Goal: Use online tool/utility: Utilize a website feature to perform a specific function

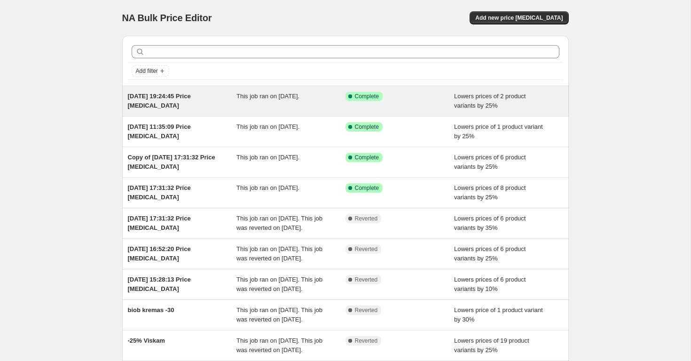
click at [399, 104] on div "Success Complete Complete" at bounding box center [400, 101] width 109 height 19
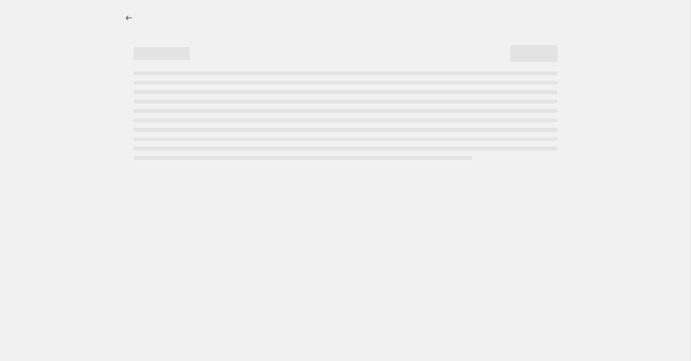
select select "percentage"
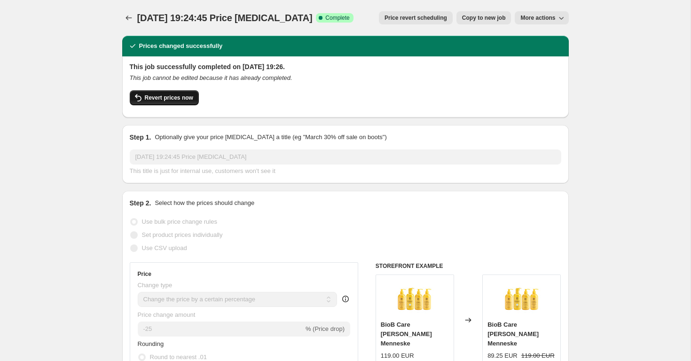
click at [173, 95] on span "Revert prices now" at bounding box center [169, 98] width 48 height 8
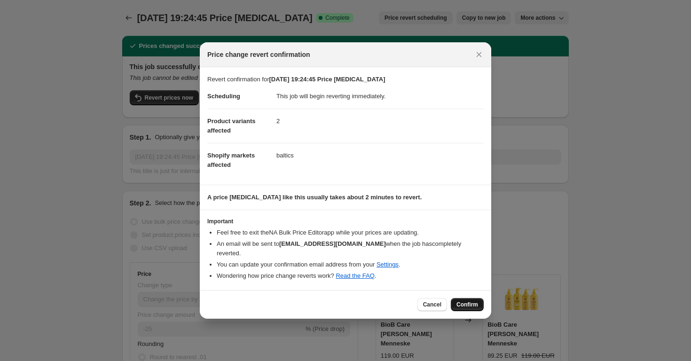
click at [468, 301] on span "Confirm" at bounding box center [467, 305] width 22 height 8
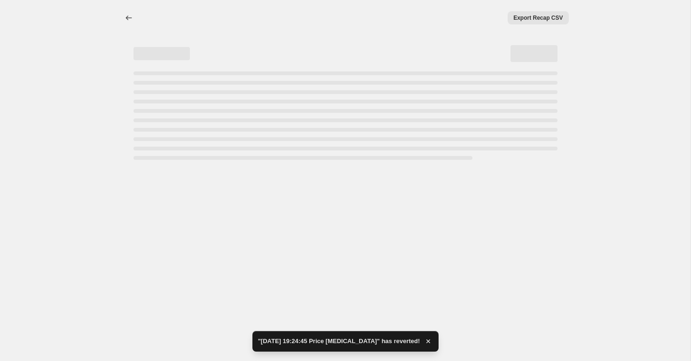
select select "percentage"
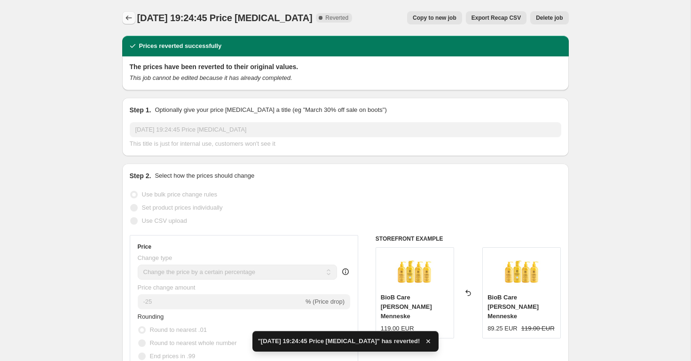
click at [128, 17] on icon "Price change jobs" at bounding box center [128, 17] width 9 height 9
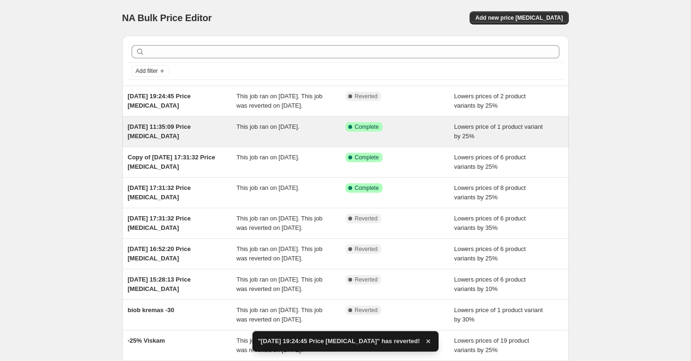
click at [253, 130] on span "This job ran on 14 September 2025." at bounding box center [267, 126] width 63 height 7
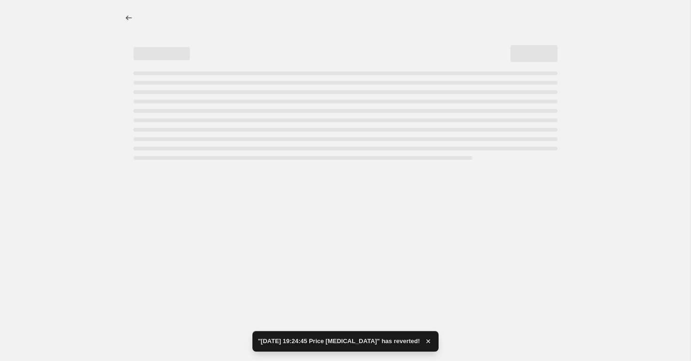
select select "percentage"
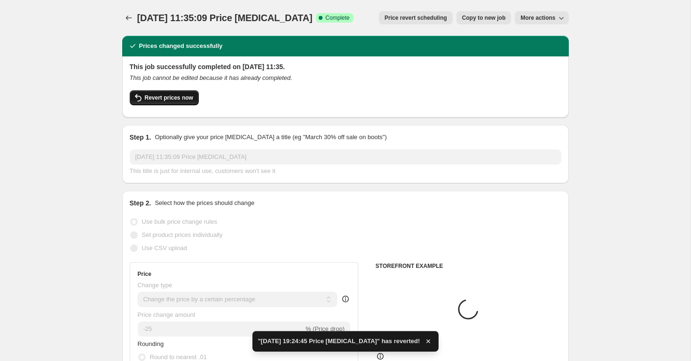
click at [171, 97] on span "Revert prices now" at bounding box center [169, 98] width 48 height 8
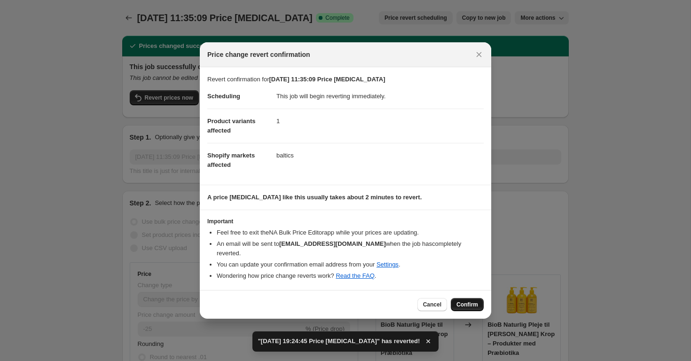
click at [463, 301] on span "Confirm" at bounding box center [467, 305] width 22 height 8
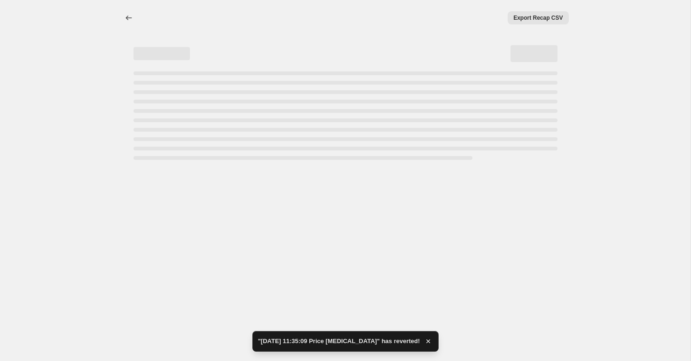
select select "percentage"
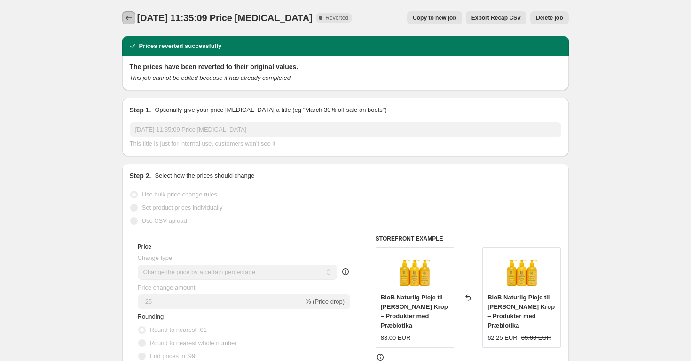
click at [134, 15] on button "Price change jobs" at bounding box center [128, 17] width 13 height 13
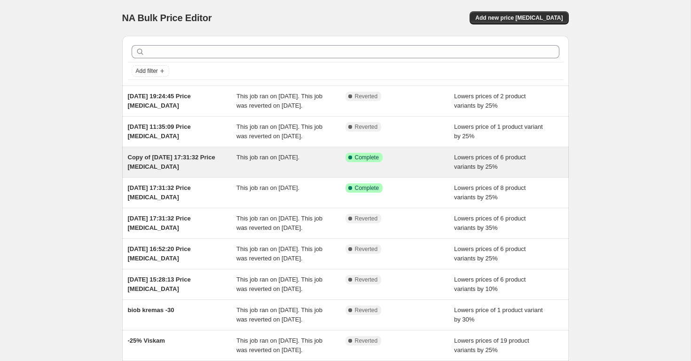
click at [356, 162] on span "Success Complete Complete" at bounding box center [364, 157] width 37 height 9
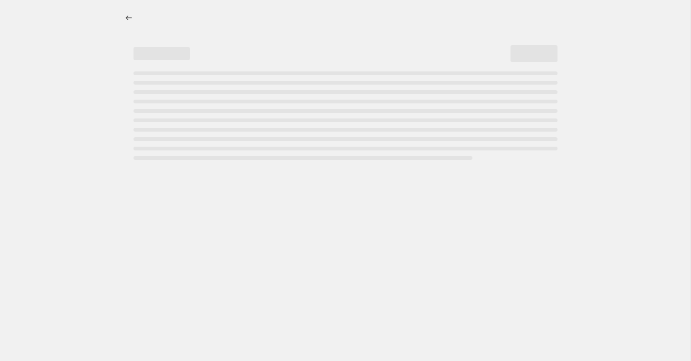
select select "percentage"
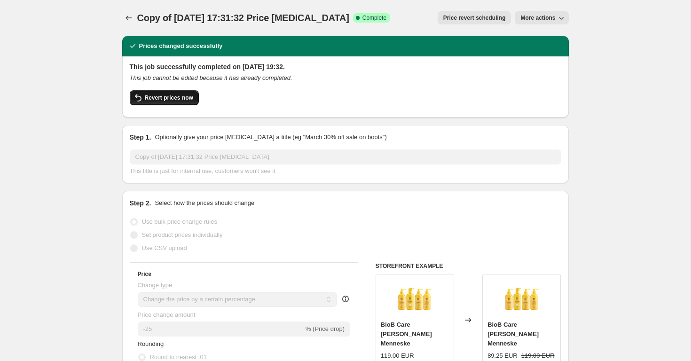
click at [172, 97] on span "Revert prices now" at bounding box center [169, 98] width 48 height 8
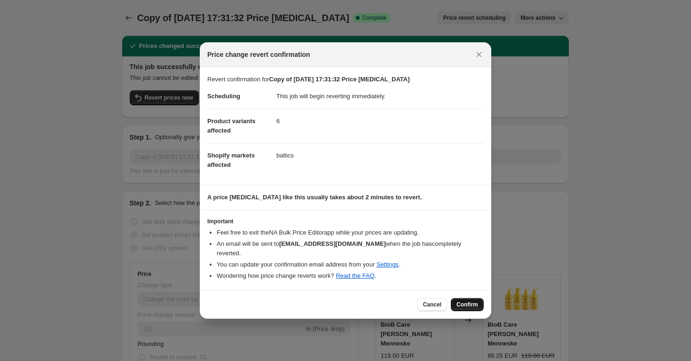
click at [482, 302] on button "Confirm" at bounding box center [467, 304] width 33 height 13
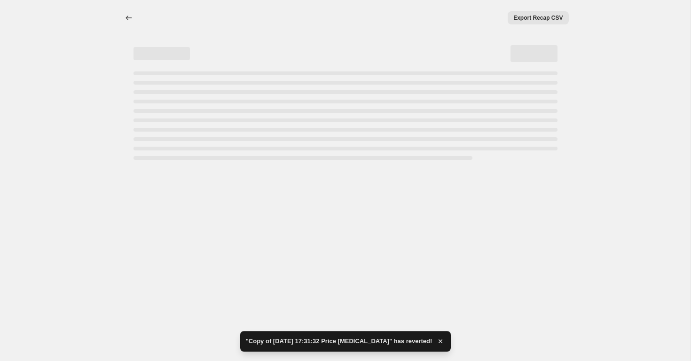
select select "percentage"
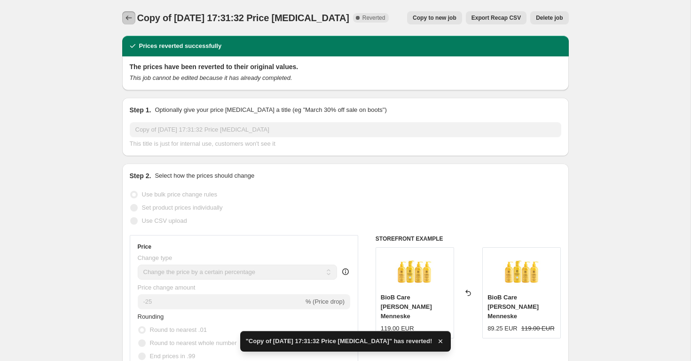
click at [132, 16] on icon "Price change jobs" at bounding box center [128, 17] width 9 height 9
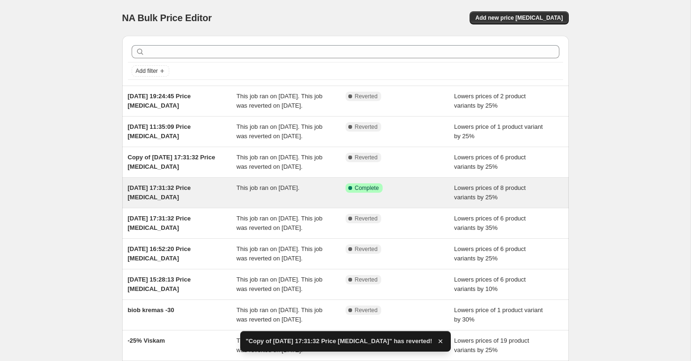
click at [413, 202] on div "Success Complete Complete" at bounding box center [400, 192] width 109 height 19
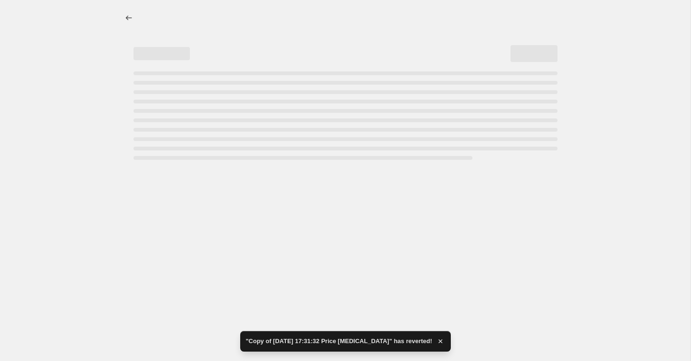
select select "percentage"
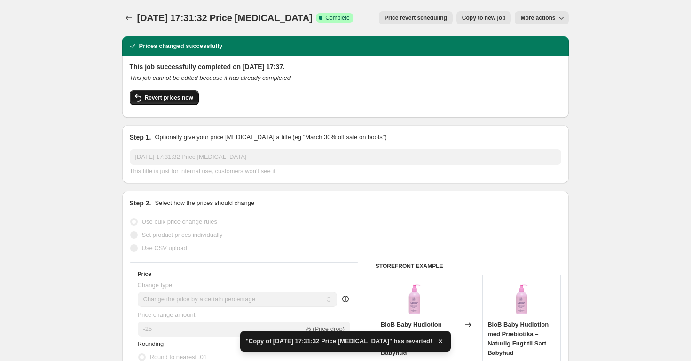
click at [174, 96] on span "Revert prices now" at bounding box center [169, 98] width 48 height 8
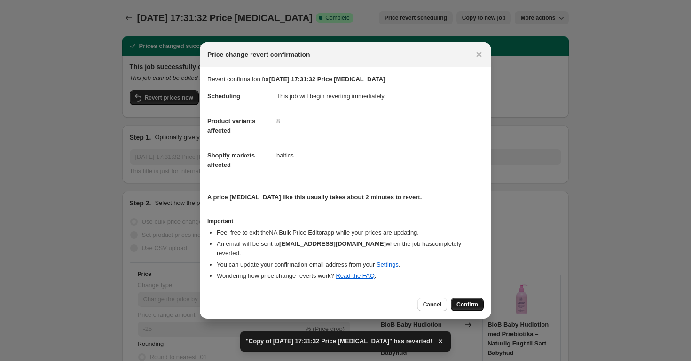
click at [462, 301] on span "Confirm" at bounding box center [467, 305] width 22 height 8
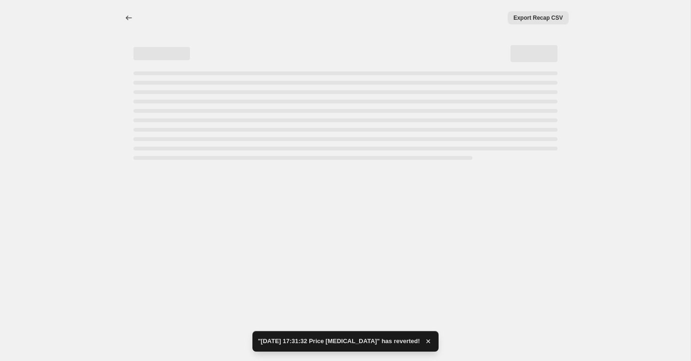
select select "percentage"
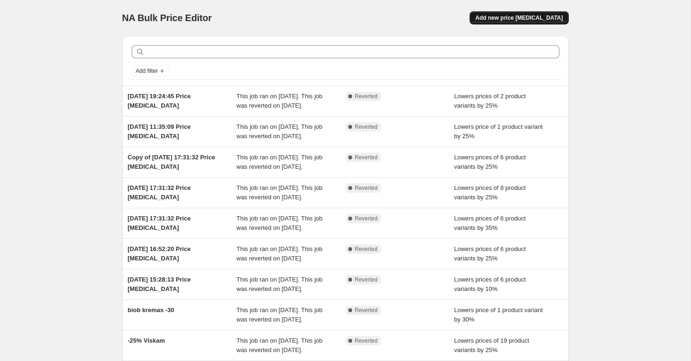
click at [502, 20] on span "Add new price [MEDICAL_DATA]" at bounding box center [518, 18] width 87 height 8
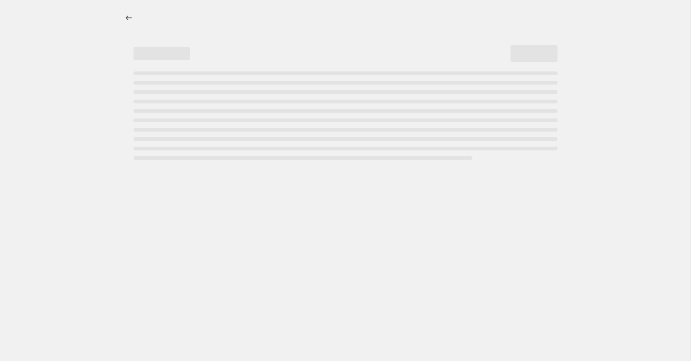
select select "percentage"
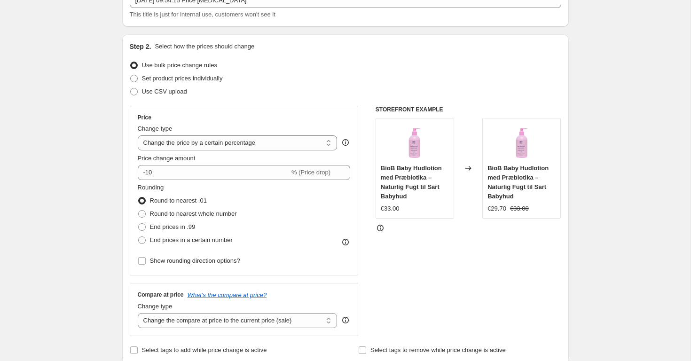
scroll to position [111, 0]
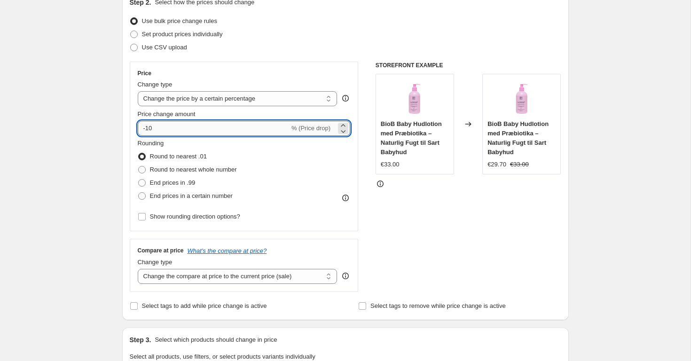
click at [230, 128] on input "-10" at bounding box center [214, 128] width 152 height 15
type input "-1"
type input "-30"
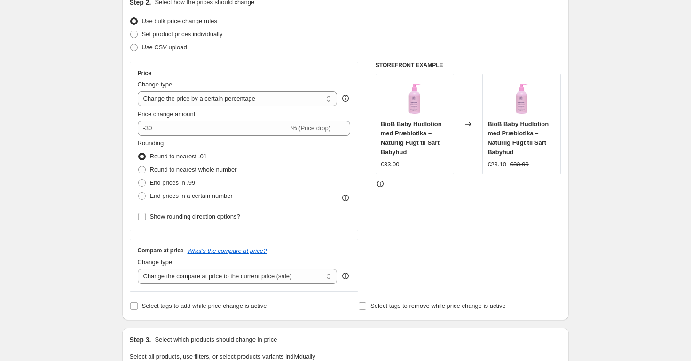
click at [272, 57] on div "Step 2. Select how the prices should change Use bulk price change rules Set pro…" at bounding box center [346, 155] width 432 height 315
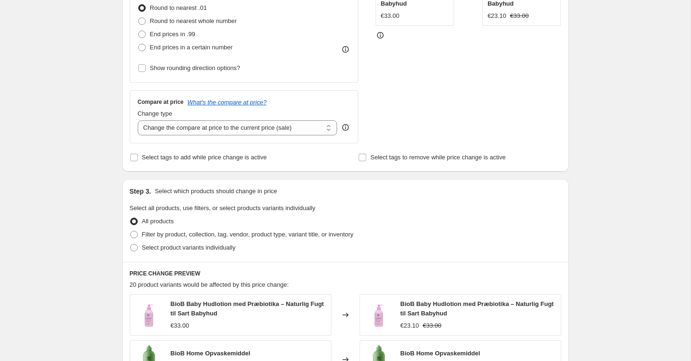
scroll to position [276, 0]
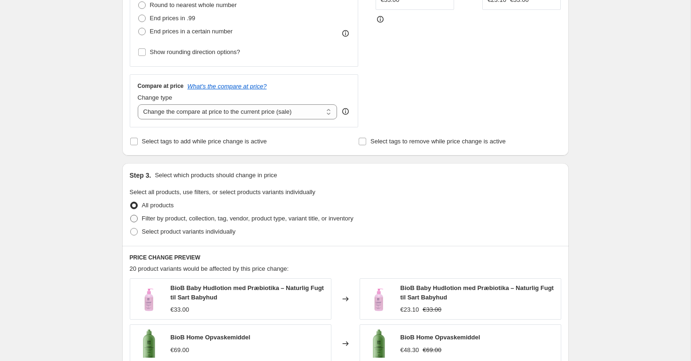
click at [201, 220] on span "Filter by product, collection, tag, vendor, product type, variant title, or inv…" at bounding box center [248, 218] width 212 height 7
click at [131, 215] on input "Filter by product, collection, tag, vendor, product type, variant title, or inv…" at bounding box center [130, 215] width 0 height 0
radio input "true"
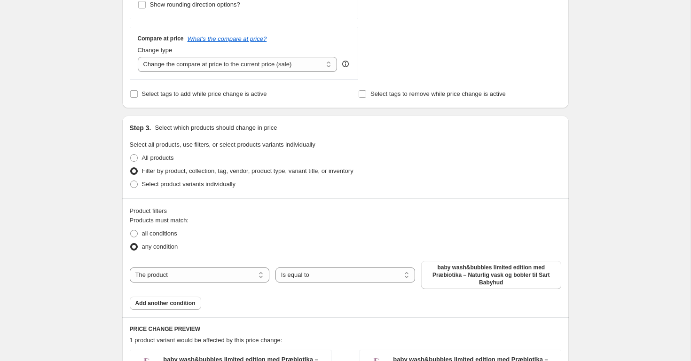
scroll to position [338, 0]
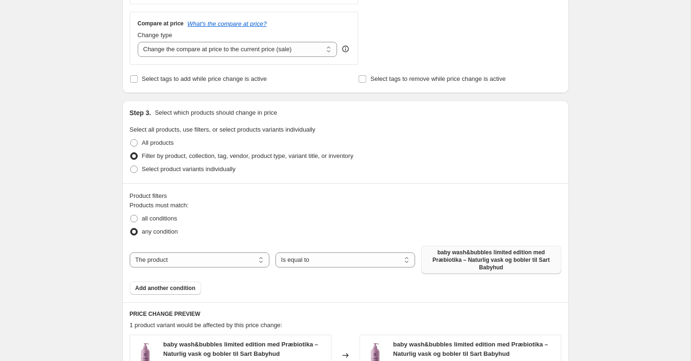
click at [443, 251] on span "baby wash&bubbles limited edition med Præbiotika – Naturlig vask og bobler til …" at bounding box center [491, 260] width 128 height 23
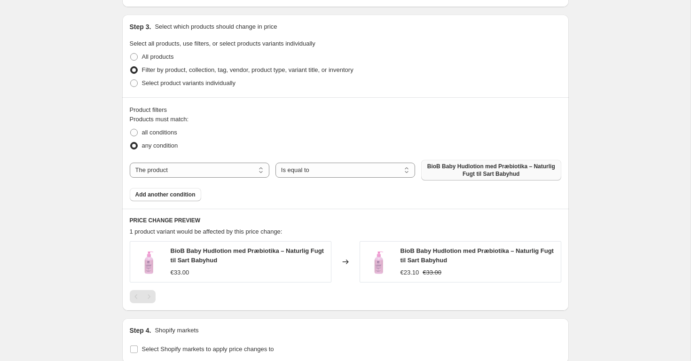
scroll to position [573, 0]
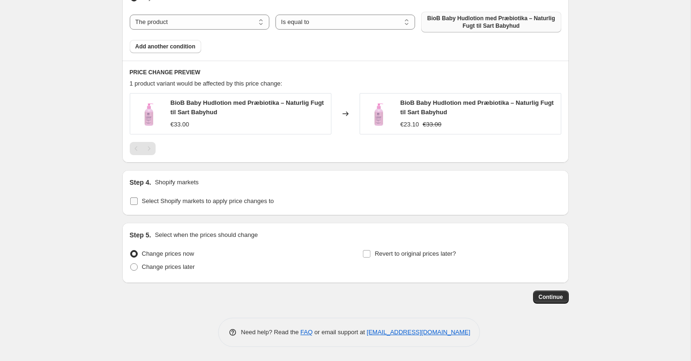
click at [178, 200] on span "Select Shopify markets to apply price changes to" at bounding box center [208, 200] width 132 height 7
click at [138, 200] on input "Select Shopify markets to apply price changes to" at bounding box center [134, 201] width 8 height 8
checkbox input "true"
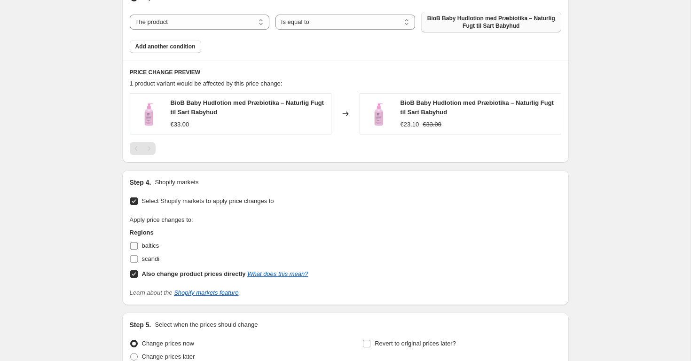
click at [146, 245] on span "baltics" at bounding box center [150, 245] width 17 height 7
click at [138, 245] on input "baltics" at bounding box center [134, 246] width 8 height 8
checkbox input "true"
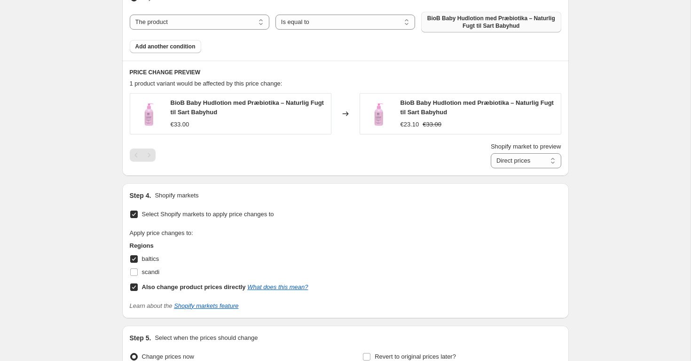
click at [135, 285] on input "Also change product prices directly What does this mean?" at bounding box center [134, 287] width 8 height 8
checkbox input "false"
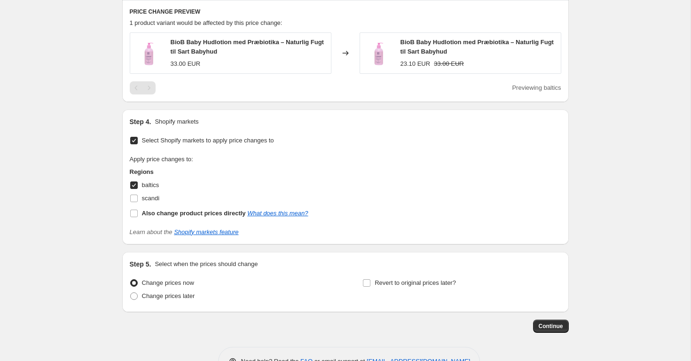
scroll to position [662, 0]
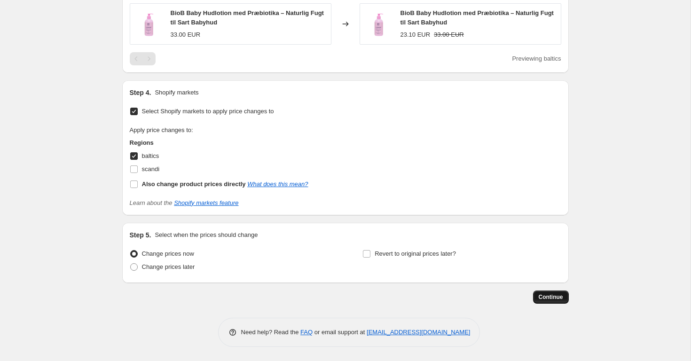
click at [551, 297] on span "Continue" at bounding box center [551, 297] width 24 height 8
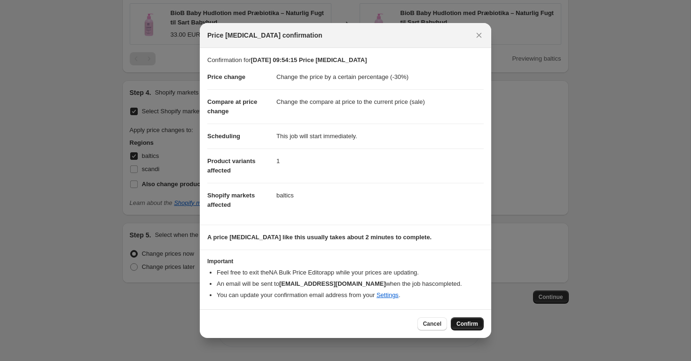
click at [473, 322] on span "Confirm" at bounding box center [467, 324] width 22 height 8
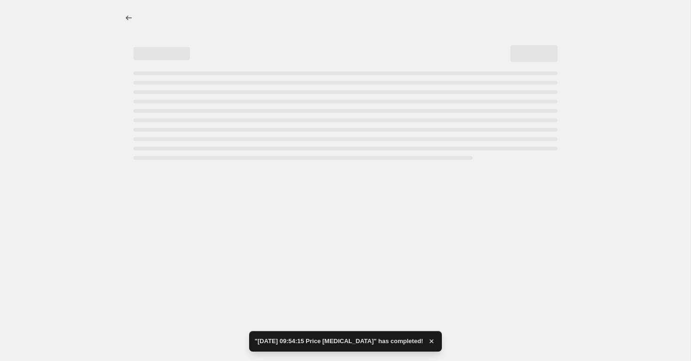
select select "percentage"
